Goal: Transaction & Acquisition: Purchase product/service

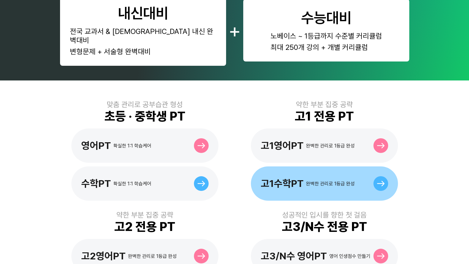
scroll to position [111, 0]
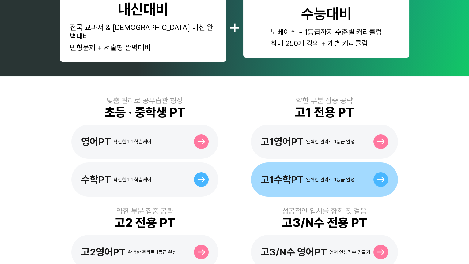
click at [272, 174] on div "고1수학PT" at bounding box center [282, 180] width 43 height 12
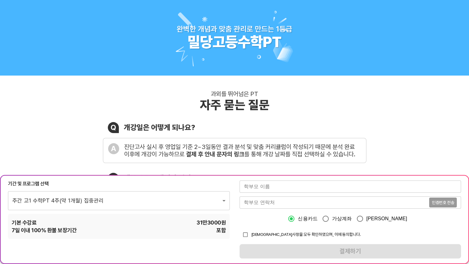
click at [276, 187] on input "text" at bounding box center [351, 187] width 222 height 12
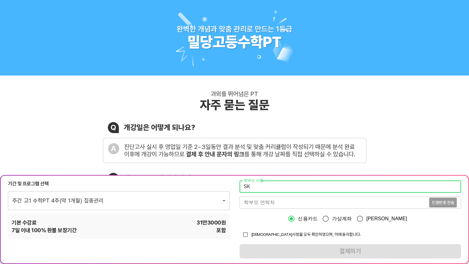
type input "S"
type input "테스트"
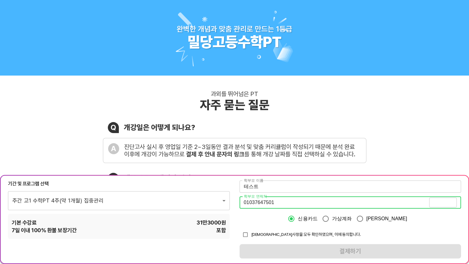
type input "01037647501"
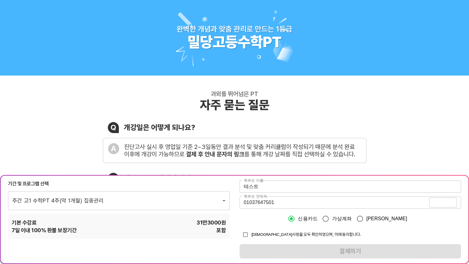
click at [445, 203] on span "인증번호 전송" at bounding box center [443, 203] width 22 height 4
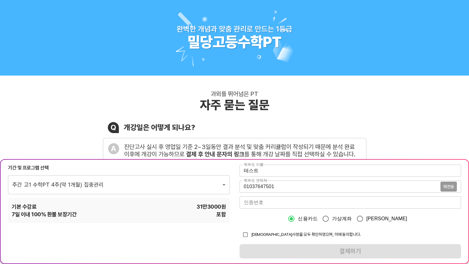
click at [317, 204] on input "number" at bounding box center [351, 203] width 222 height 12
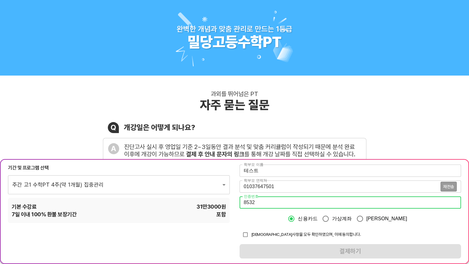
type input "8532"
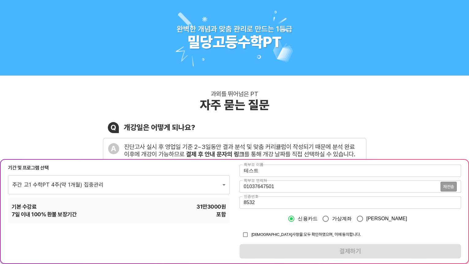
click at [280, 233] on span "[DEMOGRAPHIC_DATA]사항을 모두 확인하였으며, 이에 동의합니다." at bounding box center [306, 234] width 110 height 5
click at [245, 234] on input "checkbox" at bounding box center [246, 235] width 12 height 12
checkbox input "true"
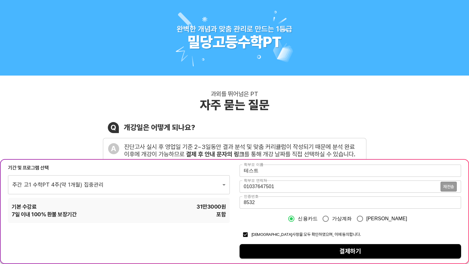
click at [259, 249] on span "결제하기" at bounding box center [351, 251] width 212 height 11
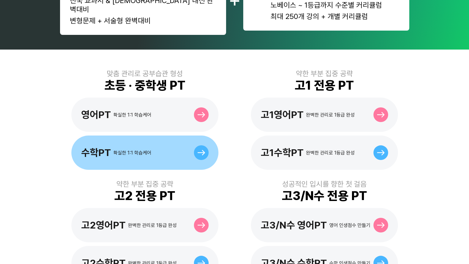
scroll to position [139, 0]
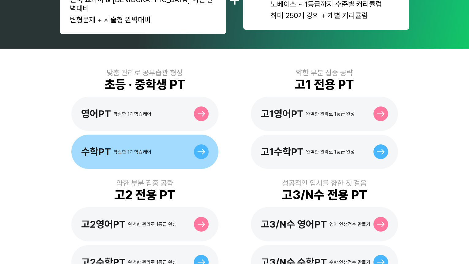
click at [154, 146] on div "수학PT 확실한 1:1 학습케어" at bounding box center [144, 152] width 147 height 34
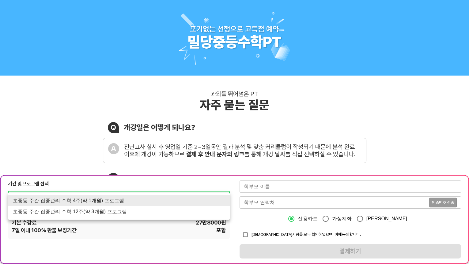
click at [120, 214] on li "초중등 주간 집중관리 수학 12주(약 3개월) 프로그램" at bounding box center [119, 212] width 222 height 11
type input "1767"
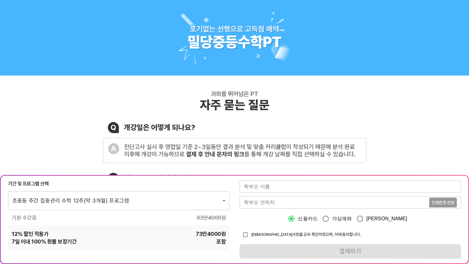
click at [159, 221] on div "기본 수강료 83만4000 원" at bounding box center [119, 218] width 222 height 8
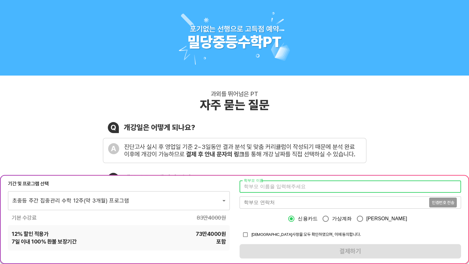
click at [260, 191] on input "text" at bounding box center [351, 187] width 222 height 12
click at [239, 200] on div "기간 및 프로그램 선택 초중등 주간 집중관리 수학 12주(약 3개월) 프로그램 1767 ​ 기본 수강료 83만4000 원 12 % 할인 적용가…" at bounding box center [234, 219] width 469 height 89
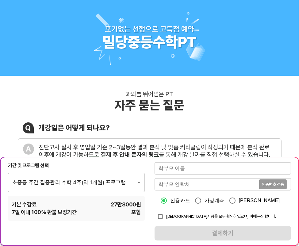
click at [183, 172] on input "text" at bounding box center [222, 168] width 137 height 12
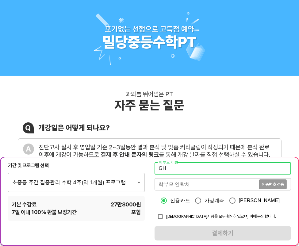
type input "G"
type input "[PERSON_NAME]"
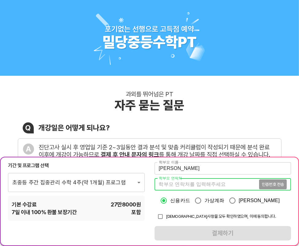
click at [184, 185] on input "tel" at bounding box center [206, 184] width 104 height 12
type input "01058748807"
click at [266, 183] on span "인증번호 전송" at bounding box center [273, 184] width 22 height 4
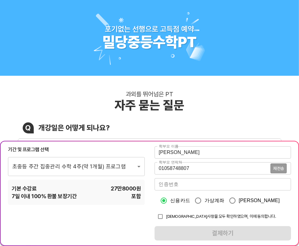
click at [214, 188] on input "number" at bounding box center [222, 184] width 137 height 12
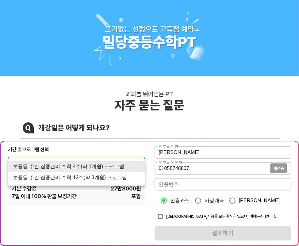
click at [120, 179] on li "초중등 주간 집중관리 수학 12주(약 3개월) 프로그램" at bounding box center [76, 177] width 137 height 11
type input "1767"
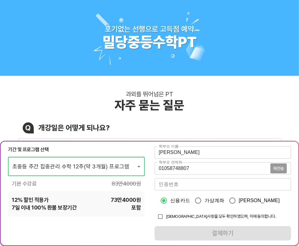
click at [189, 184] on input "number" at bounding box center [222, 184] width 137 height 12
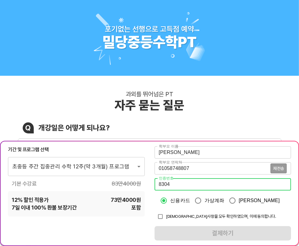
type input "8304"
click at [163, 216] on input "checkbox" at bounding box center [160, 216] width 12 height 12
checkbox input "true"
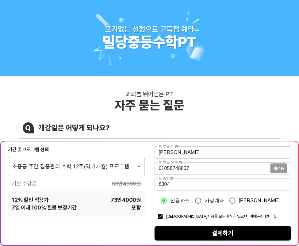
click at [197, 233] on span "결제하기" at bounding box center [222, 233] width 127 height 11
